Goal: Information Seeking & Learning: Learn about a topic

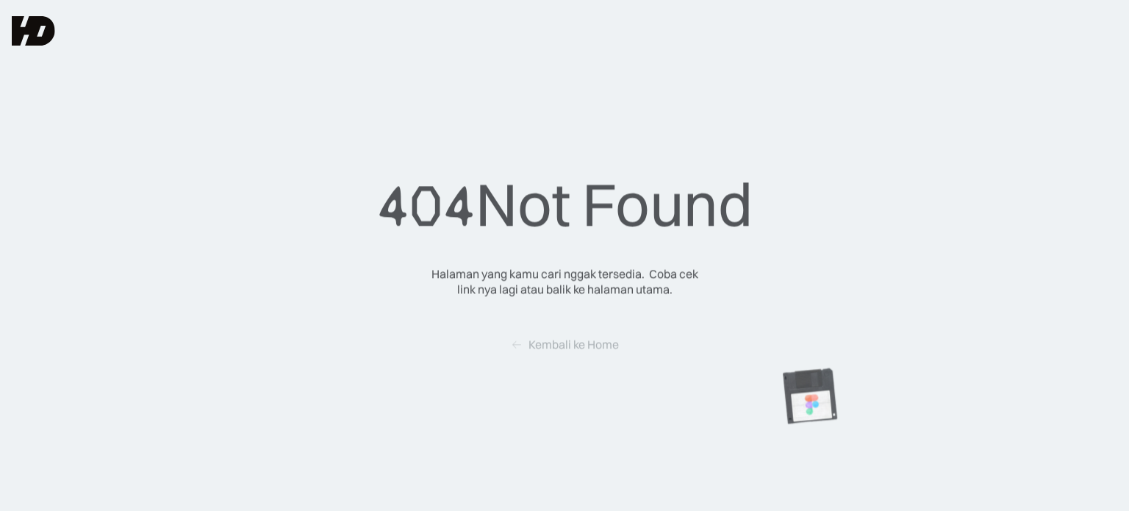
click at [35, 31] on img at bounding box center [33, 30] width 43 height 29
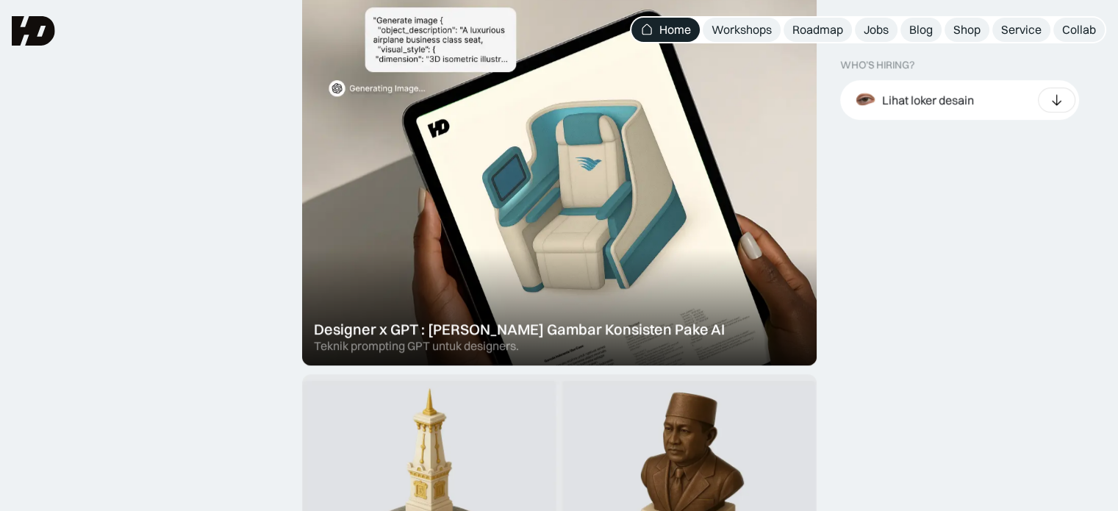
scroll to position [882, 0]
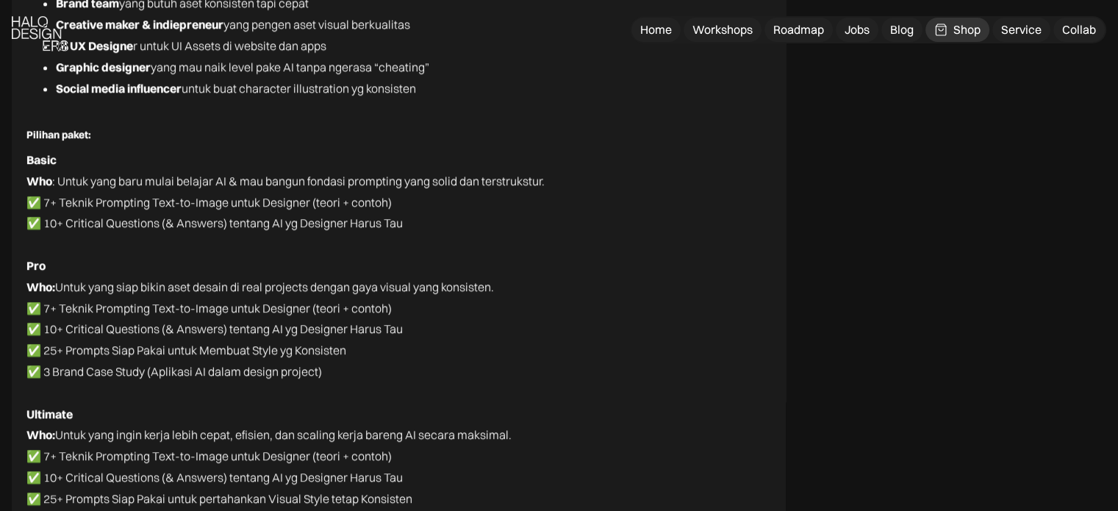
scroll to position [7551, 0]
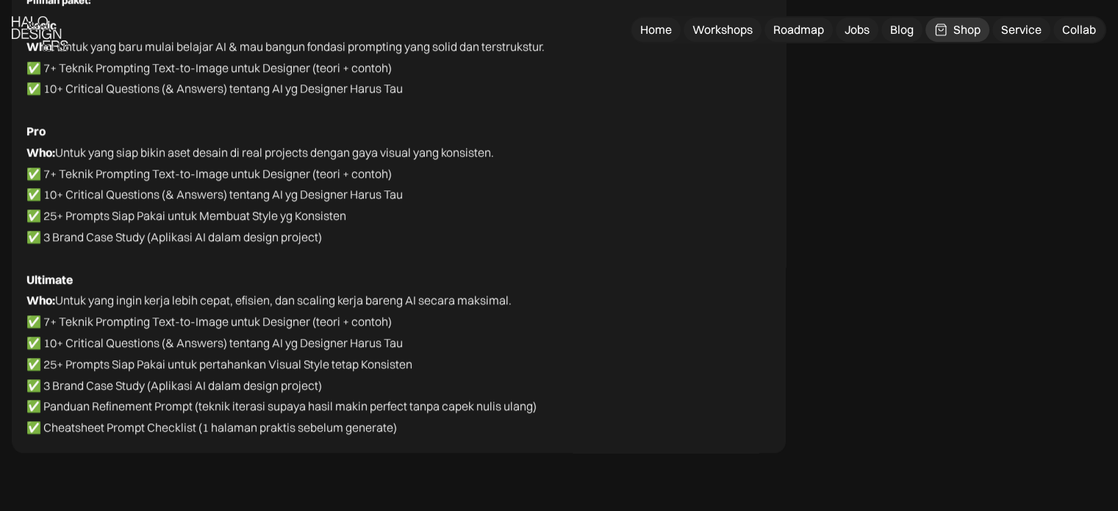
click at [561, 163] on p "✅ 7+ Teknik Prompting Text-to-Image untuk Designer (teori + contoh)" at bounding box center [398, 173] width 744 height 21
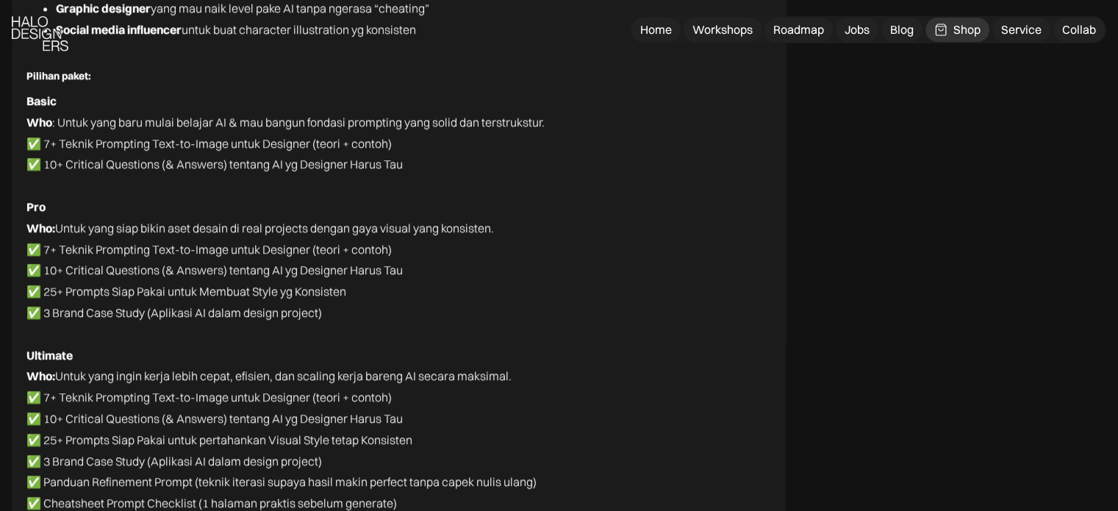
scroll to position [7582, 0]
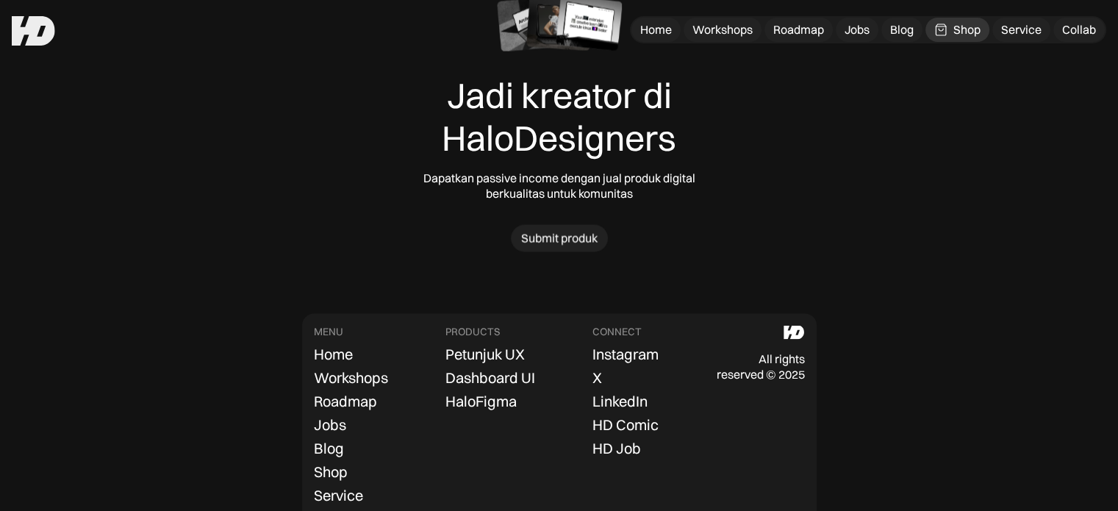
scroll to position [8537, 0]
